Goal: Task Accomplishment & Management: Use online tool/utility

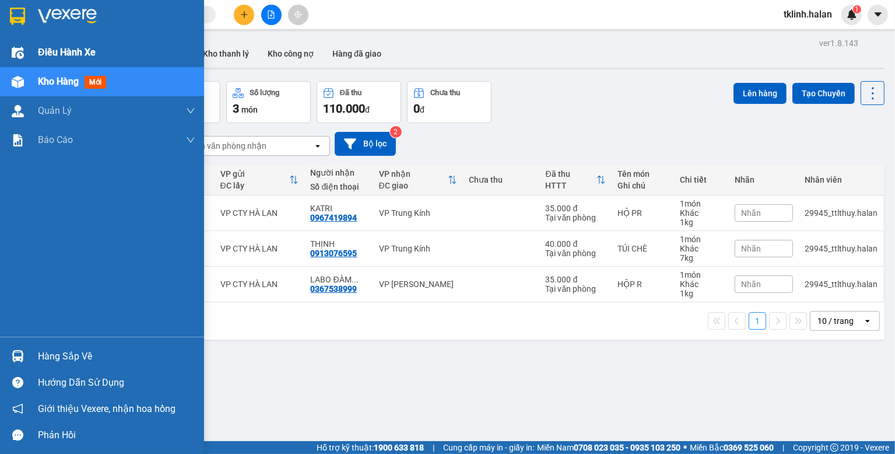
click at [71, 53] on span "Điều hành xe" at bounding box center [67, 52] width 58 height 15
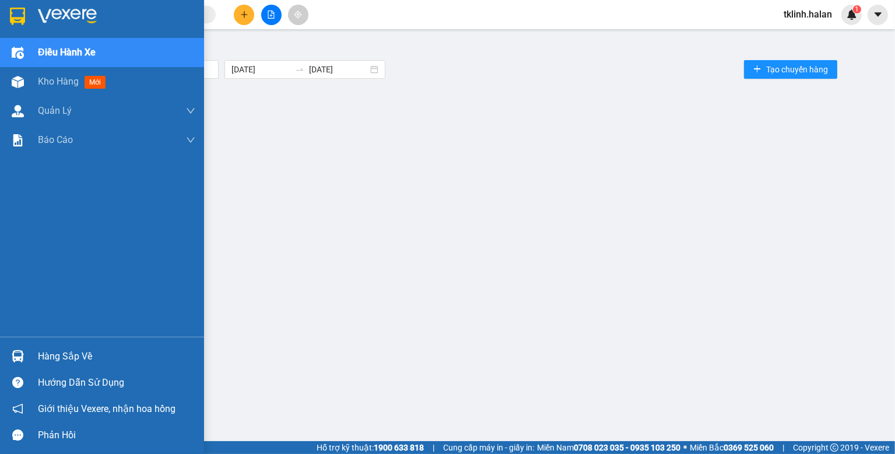
click at [72, 355] on div "Hàng sắp về" at bounding box center [116, 356] width 157 height 17
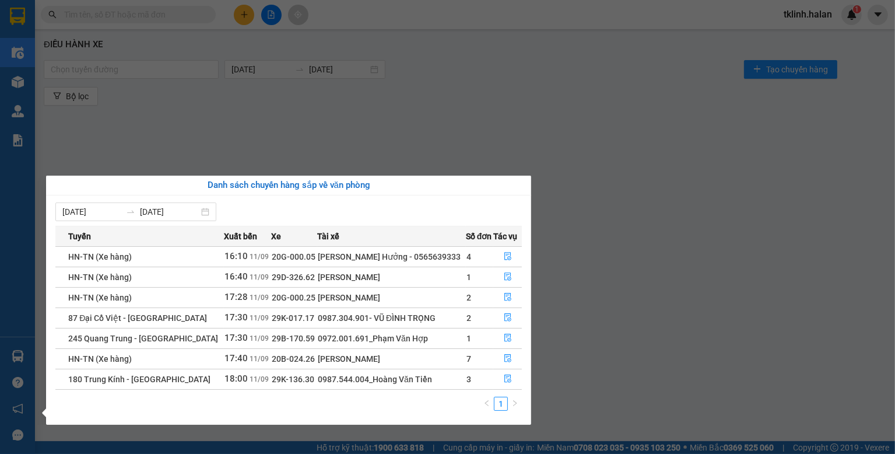
click at [599, 116] on section "Kết quả tìm kiếm ( 0 ) Bộ lọc No Data tklinh.halan 1 Điều hành xe Kho hàng mới …" at bounding box center [447, 227] width 895 height 454
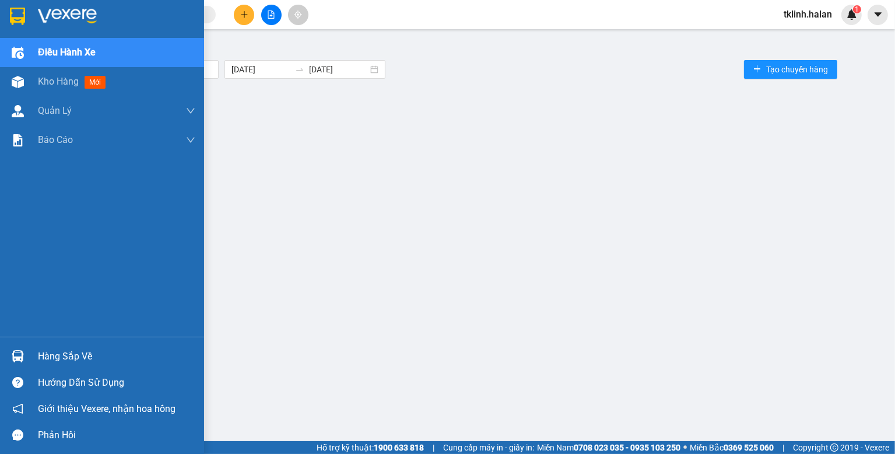
click at [89, 52] on span "Điều hành xe" at bounding box center [67, 52] width 58 height 15
click at [65, 357] on div "Hàng sắp về" at bounding box center [116, 356] width 157 height 17
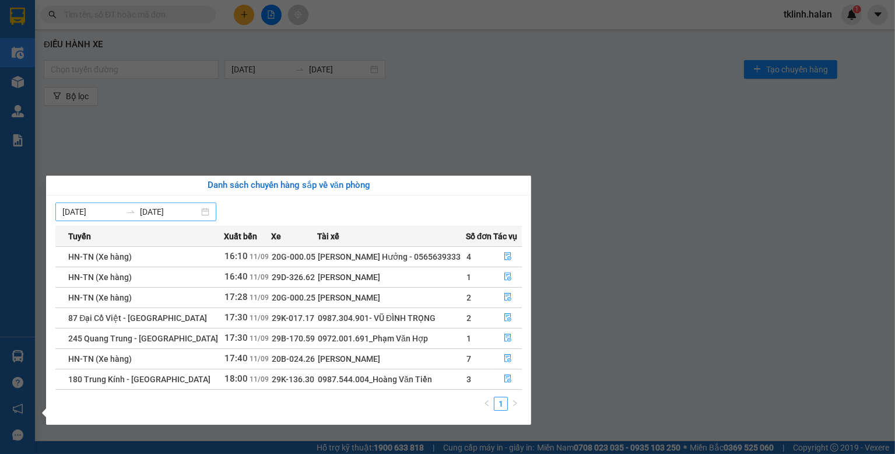
click at [110, 212] on input "[DATE]" at bounding box center [91, 211] width 59 height 13
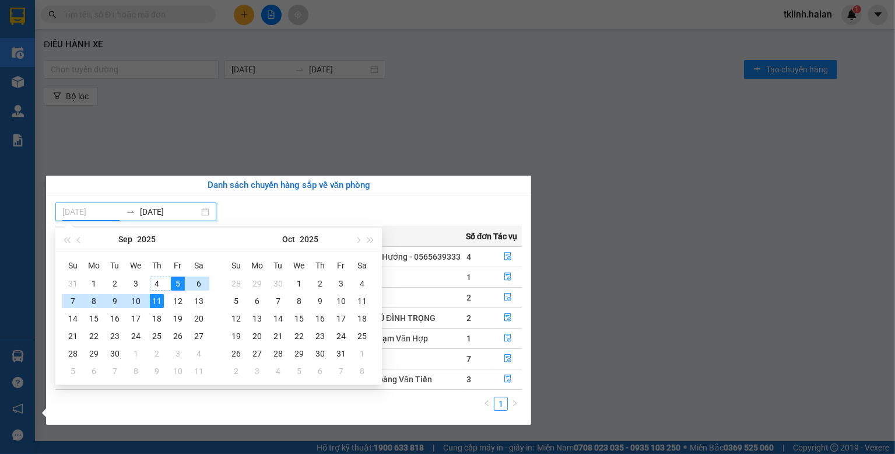
type input "[DATE]"
click at [153, 299] on div "11" at bounding box center [157, 301] width 14 height 14
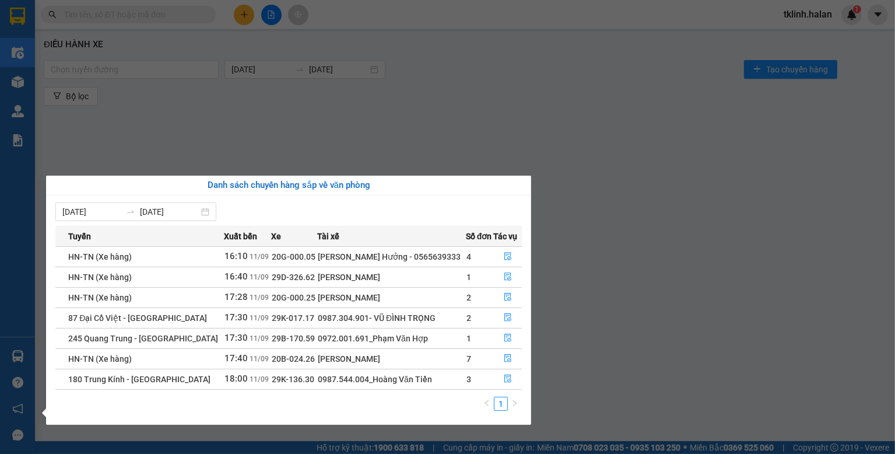
click at [153, 299] on td "HN-TN (Xe hàng)" at bounding box center [139, 297] width 169 height 20
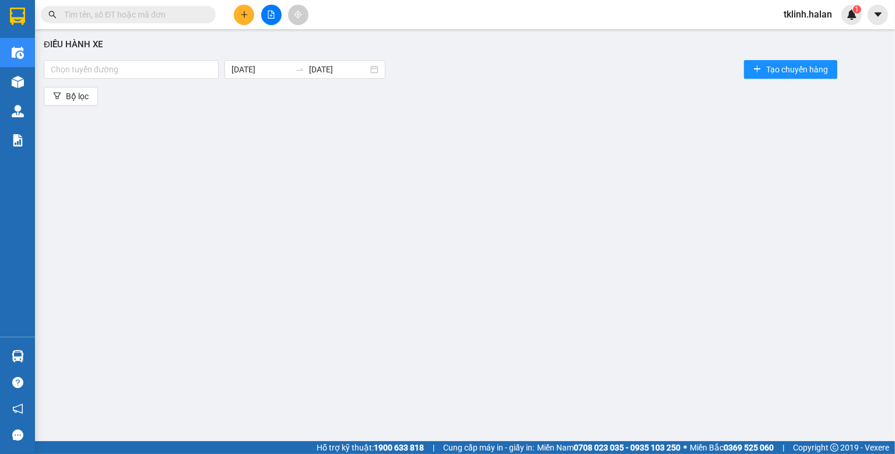
click at [454, 124] on section "Kết quả tìm kiếm ( 0 ) Bộ lọc No Data tklinh.halan 1 Điều hành xe Kho hàng mới …" at bounding box center [447, 227] width 895 height 454
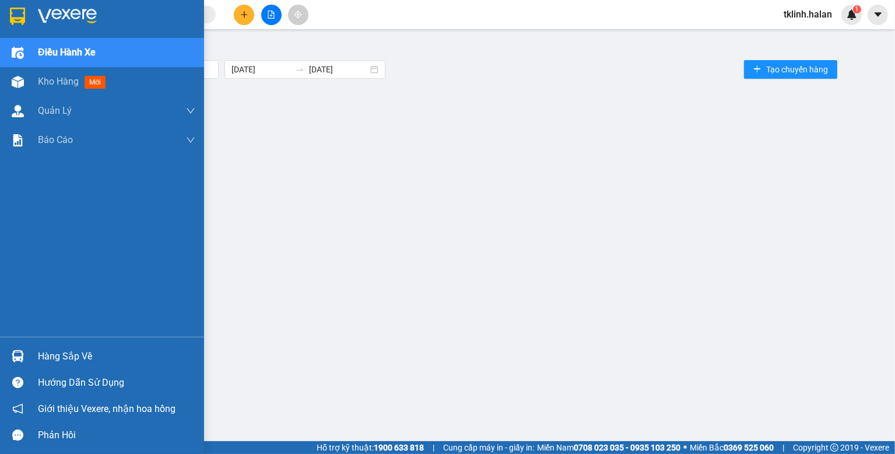
click at [86, 357] on div "Hàng sắp về" at bounding box center [116, 356] width 157 height 17
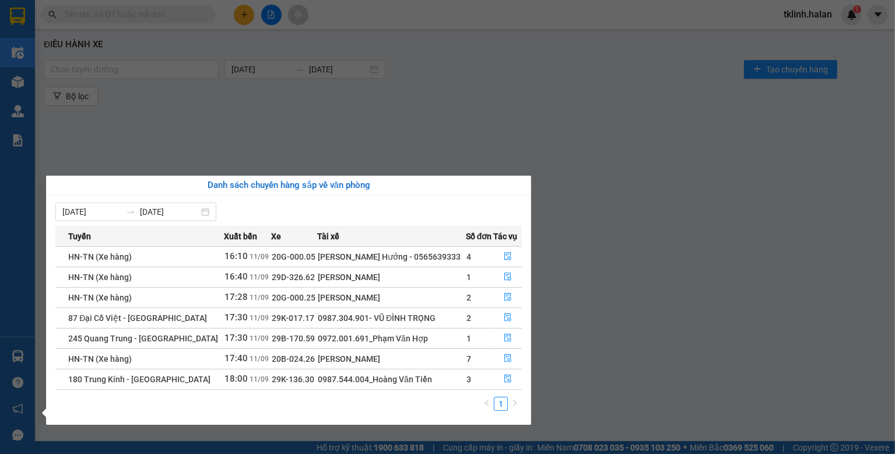
click at [421, 124] on section "Kết quả tìm kiếm ( 0 ) Bộ lọc No Data tklinh.halan 1 Điều hành xe Kho hàng mới …" at bounding box center [447, 227] width 895 height 454
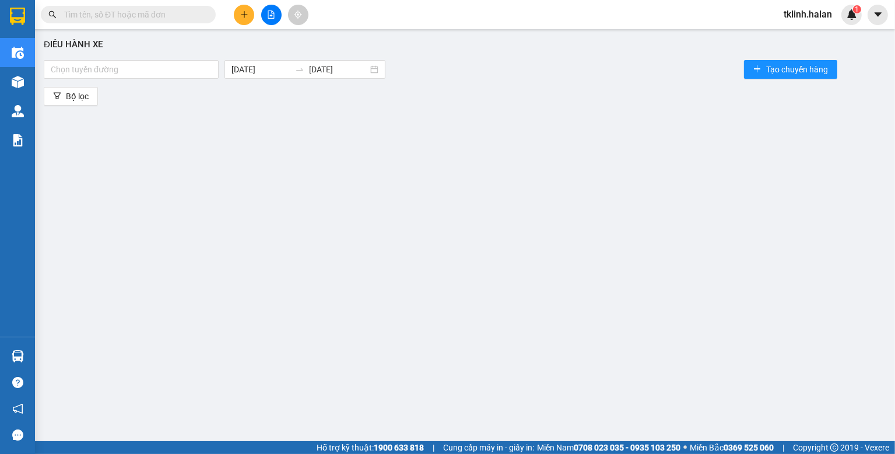
click at [230, 206] on div "Điều hành xe Chọn tuyến đường [DATE] [DATE] Tạo chuyến hàng Bộ lọc" at bounding box center [465, 232] width 849 height 395
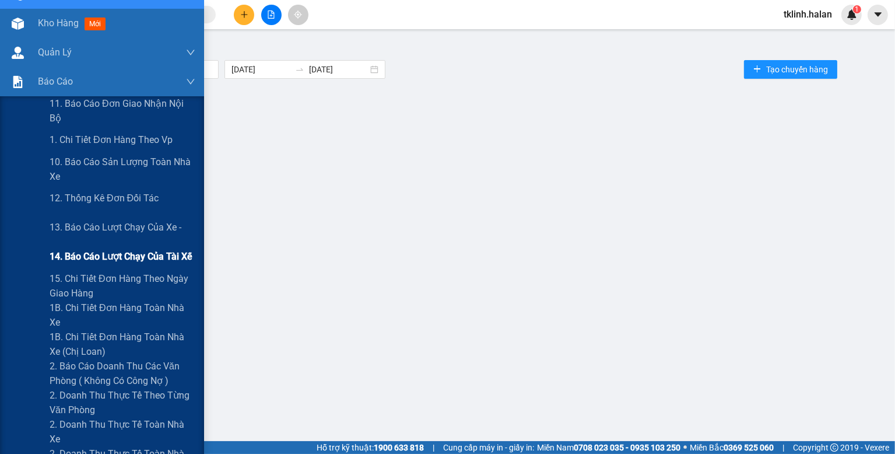
scroll to position [117, 0]
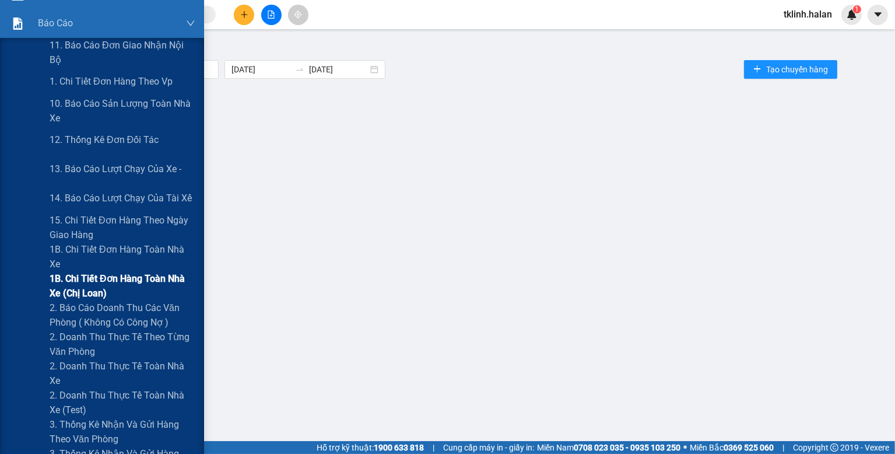
click at [136, 279] on span "1B. Chi tiết đơn hàng toàn nhà xe (chị loan)" at bounding box center [123, 285] width 146 height 29
